Goal: Answer question/provide support

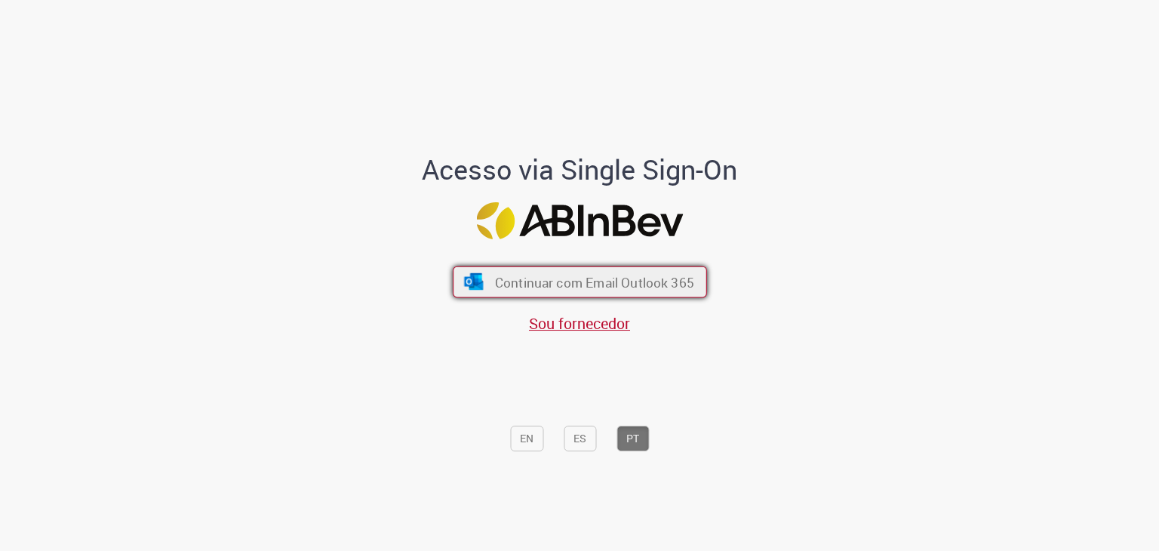
click at [640, 281] on span "Continuar com Email Outlook 365" at bounding box center [593, 281] width 199 height 17
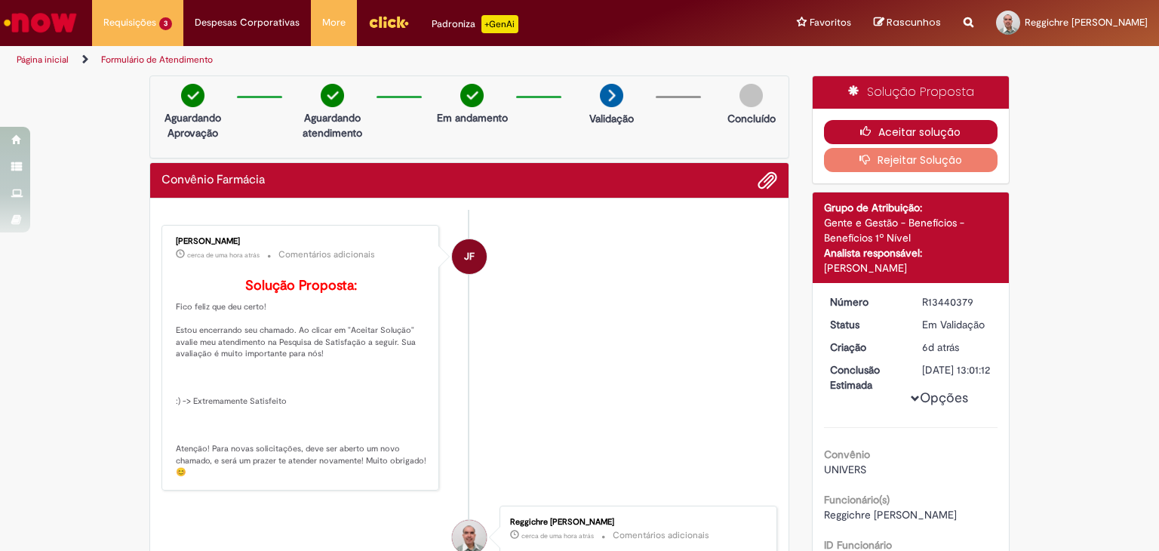
click at [924, 128] on button "Aceitar solução" at bounding box center [911, 132] width 174 height 24
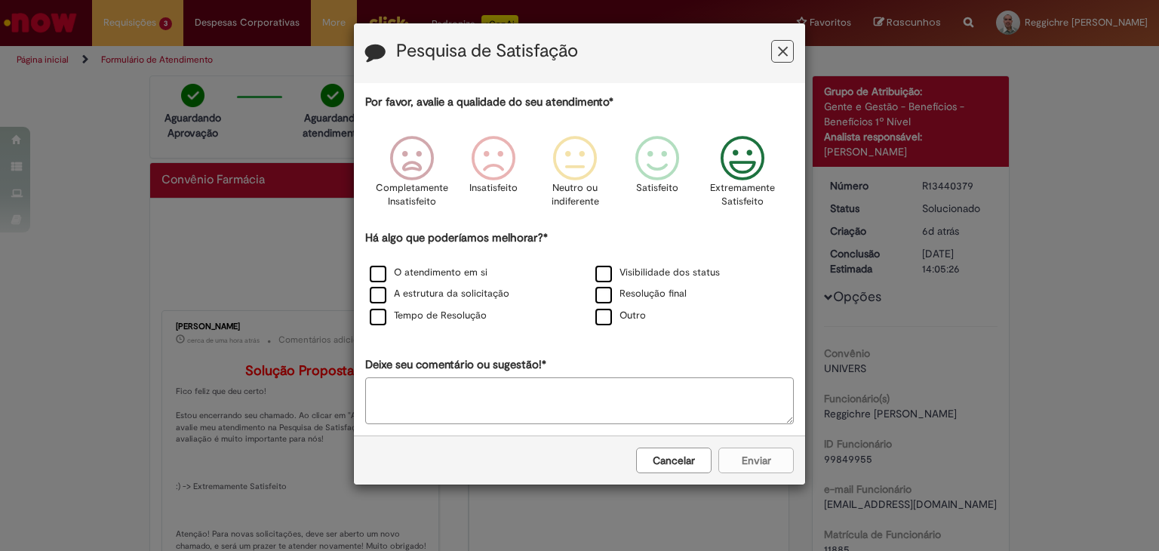
click at [736, 161] on icon "Feedback" at bounding box center [743, 158] width 57 height 45
click at [380, 319] on label "Tempo de Resolução" at bounding box center [428, 316] width 117 height 14
click at [749, 461] on button "Enviar" at bounding box center [755, 460] width 75 height 26
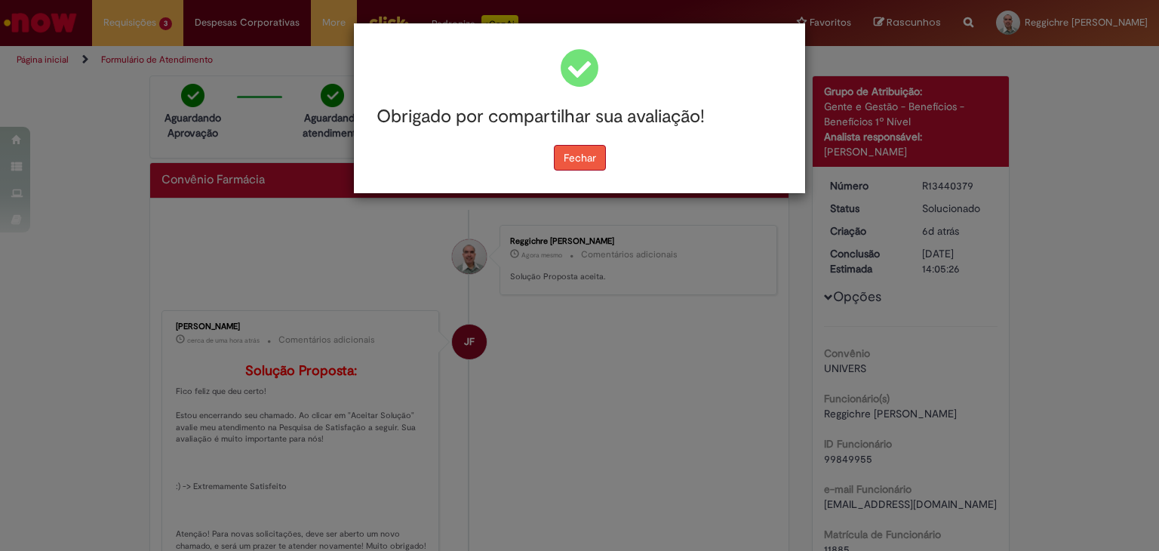
click at [589, 160] on button "Fechar" at bounding box center [580, 158] width 52 height 26
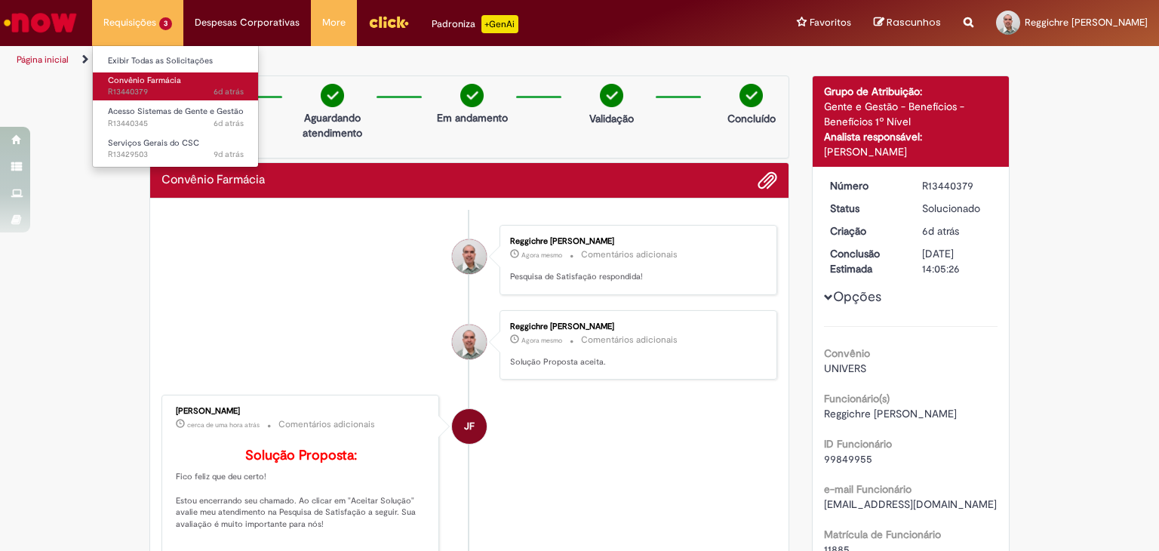
click at [142, 84] on span "Convênio Farmácia" at bounding box center [144, 80] width 73 height 11
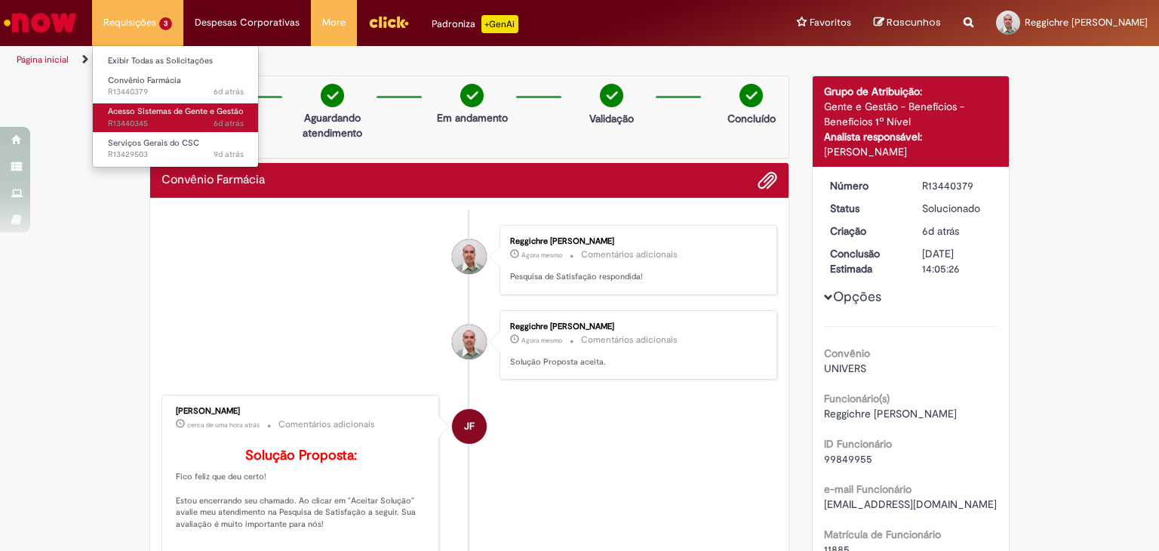
click at [146, 114] on span "Acesso Sistemas de Gente e Gestão" at bounding box center [176, 111] width 136 height 11
